Goal: Task Accomplishment & Management: Complete application form

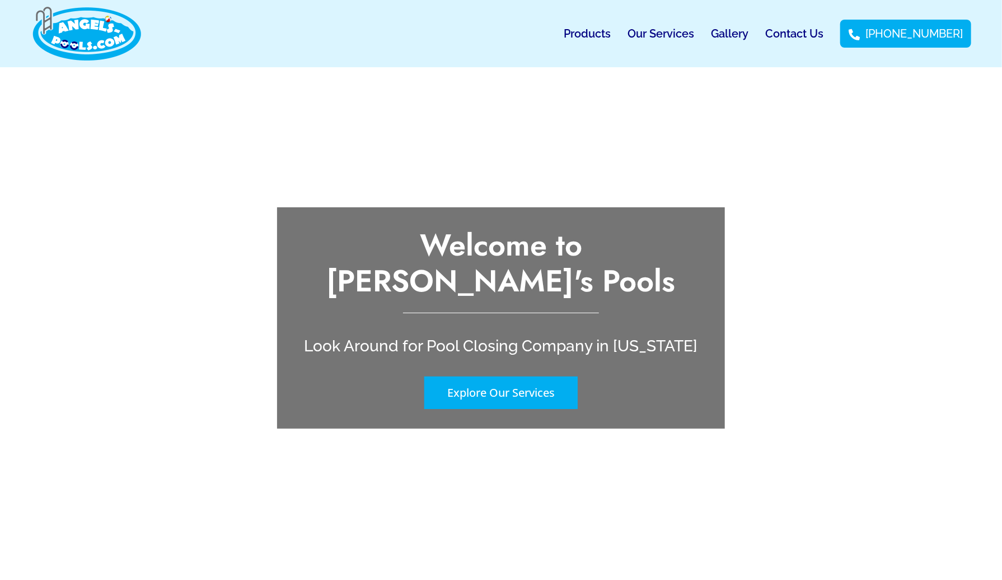
click at [684, 30] on link "Our Services" at bounding box center [661, 34] width 67 height 26
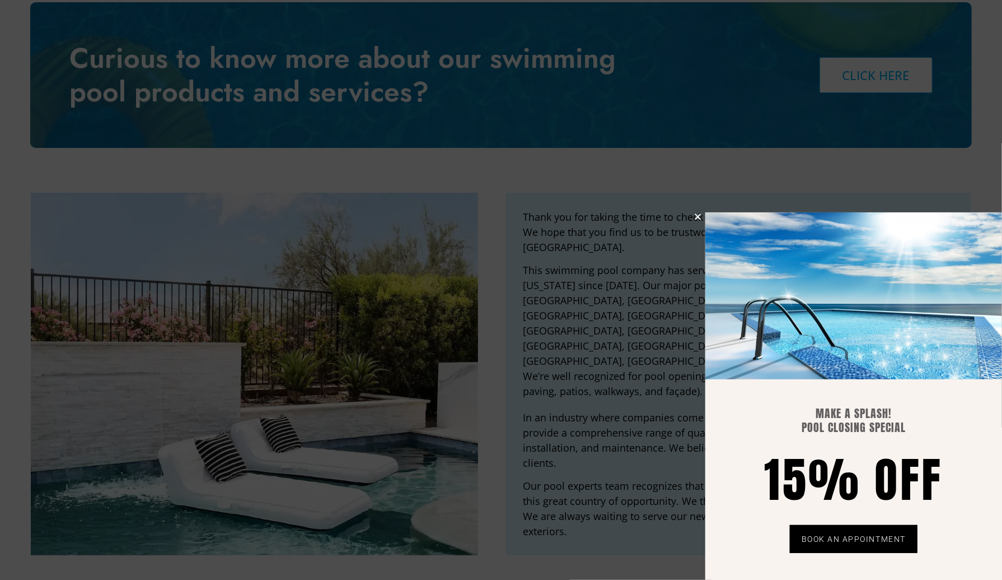
scroll to position [2617, 0]
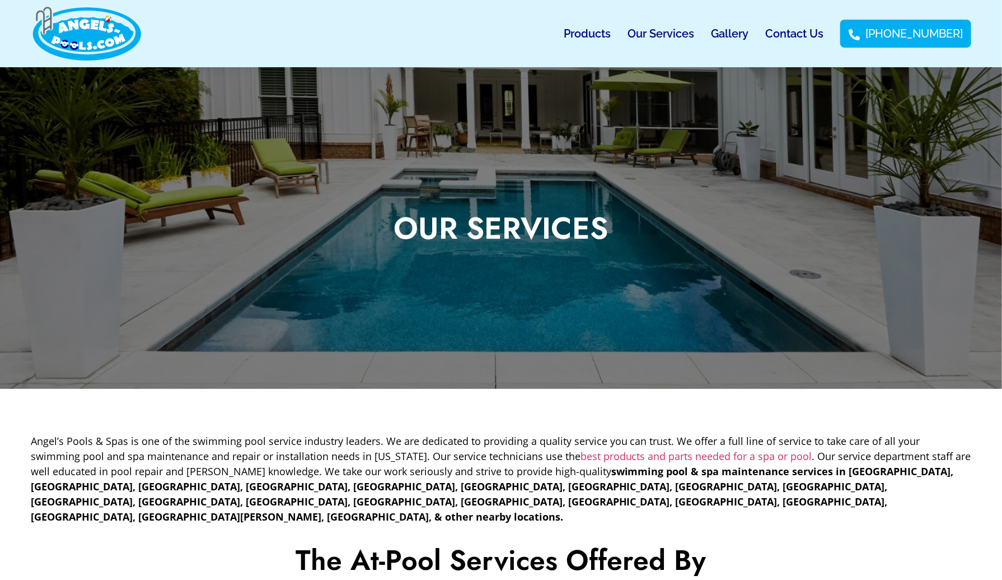
click at [823, 36] on link "Contact Us" at bounding box center [795, 34] width 58 height 26
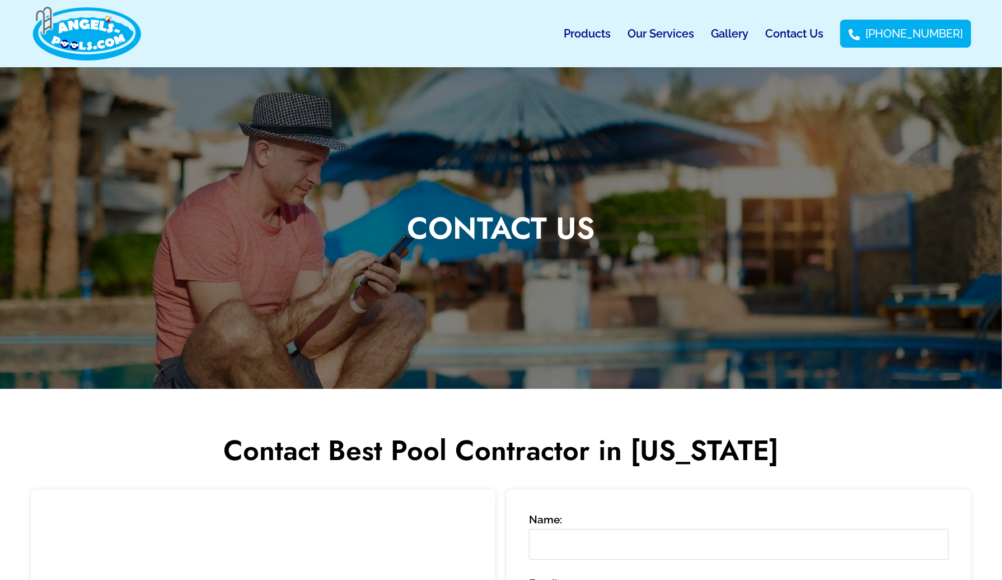
scroll to position [280, 0]
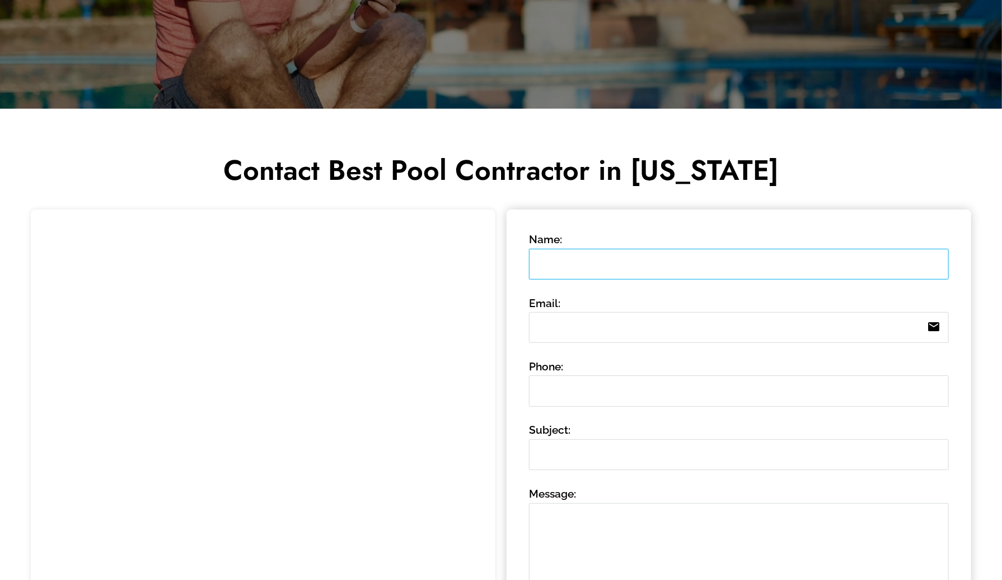
drag, startPoint x: 603, startPoint y: 268, endPoint x: 609, endPoint y: 267, distance: 6.3
click at [603, 268] on input "Name:" at bounding box center [739, 264] width 420 height 31
type input "[PERSON_NAME]"
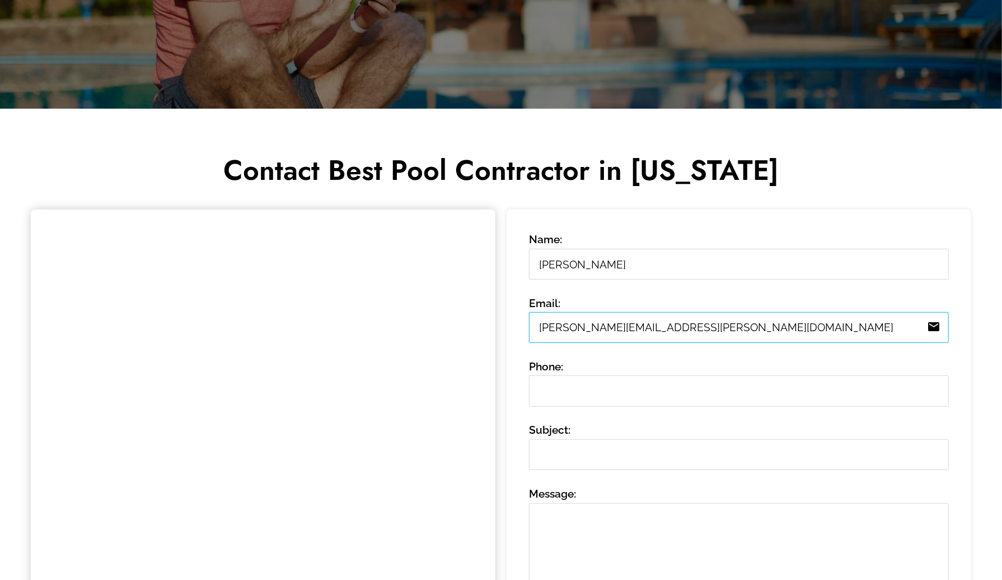
drag, startPoint x: 612, startPoint y: 325, endPoint x: 463, endPoint y: 343, distance: 150.1
click at [367, 88] on div "Contact Us Contact Best Pool Contractor in [US_STATE] 1 Step 1 Name: [PERSON_NA…" at bounding box center [501, 331] width 1002 height 1089
type input "[EMAIL_ADDRESS][DOMAIN_NAME]"
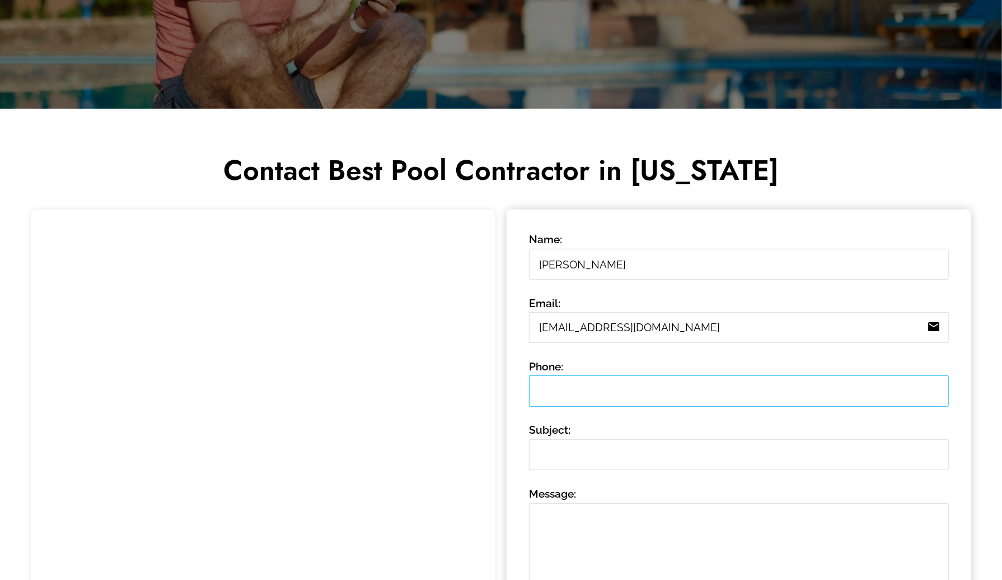
click at [576, 381] on input "Phone:" at bounding box center [739, 390] width 420 height 31
type input "8458420272"
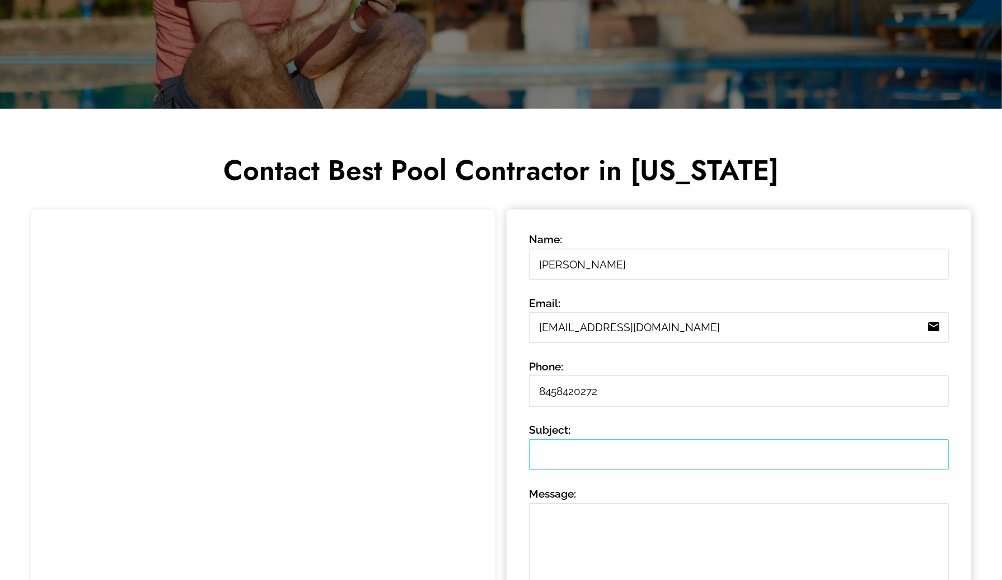
click at [578, 464] on input "Subject:" at bounding box center [739, 454] width 420 height 31
type input "pool closing"
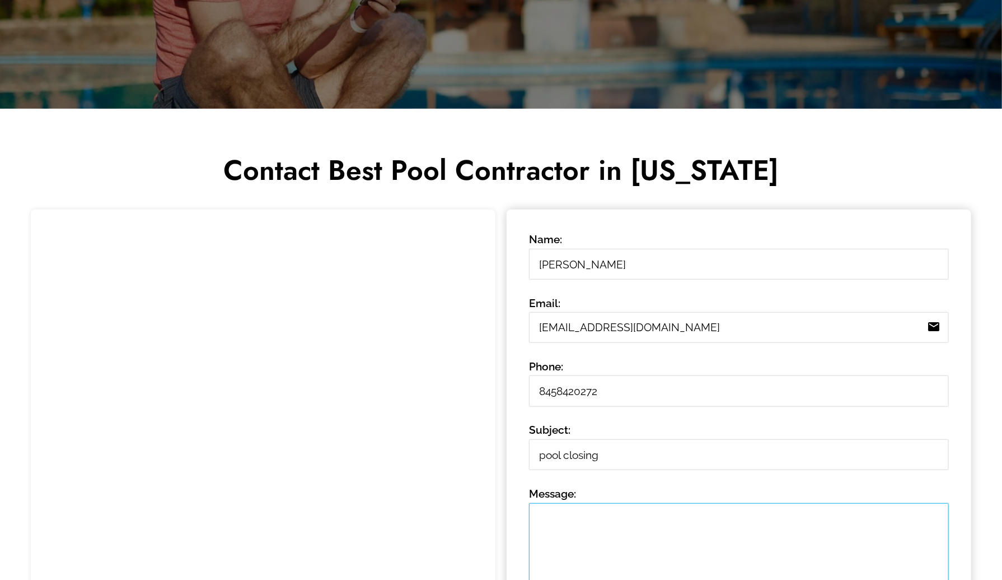
click at [636, 503] on textarea "Message: 0 /" at bounding box center [739, 548] width 420 height 91
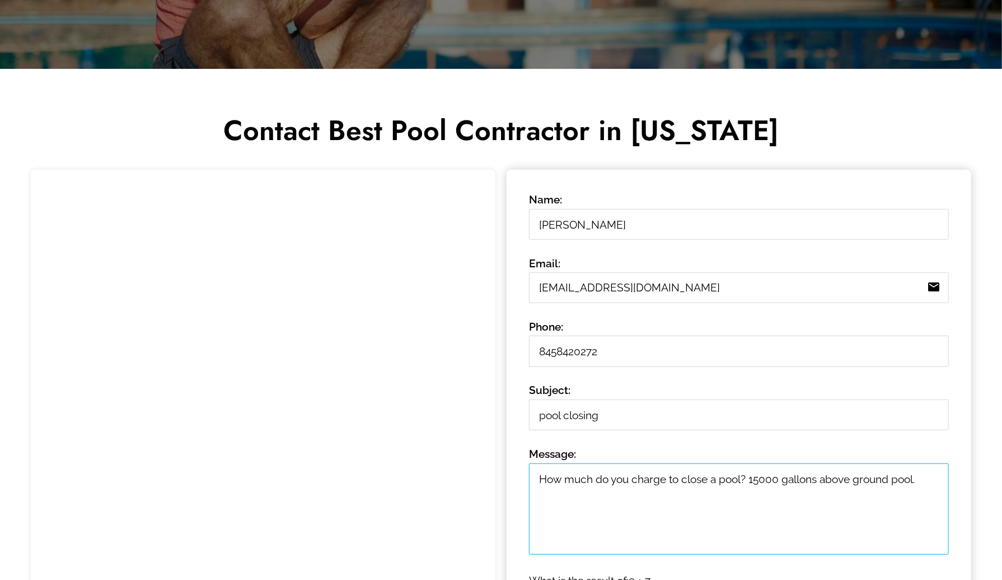
scroll to position [504, 0]
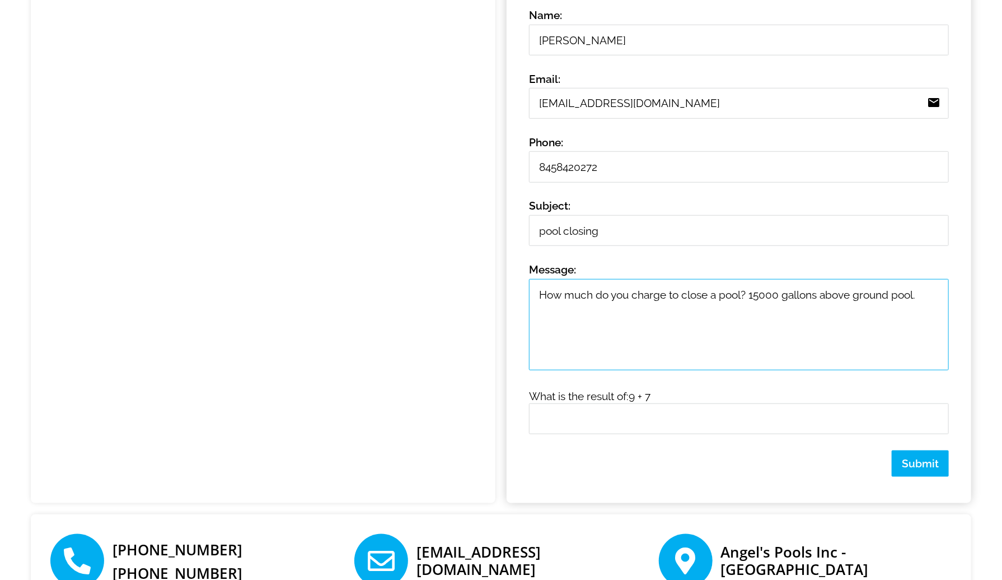
type textarea "How much do you charge to close a pool? 15000 gallons above ground pool."
click at [623, 415] on input "text" at bounding box center [739, 418] width 420 height 31
type input "16"
click at [912, 453] on button "Submit" at bounding box center [920, 463] width 57 height 26
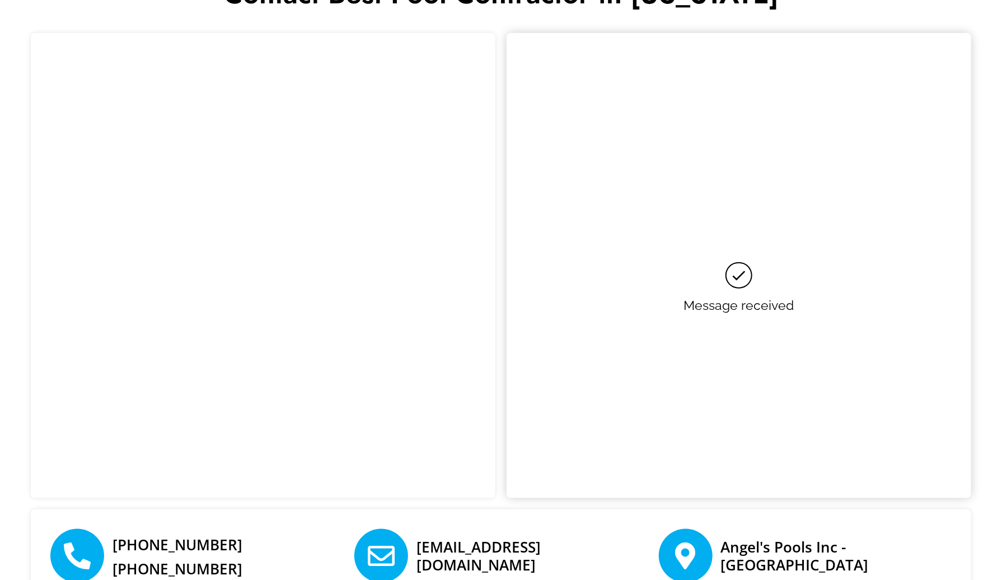
scroll to position [456, 0]
